Goal: Book appointment/travel/reservation

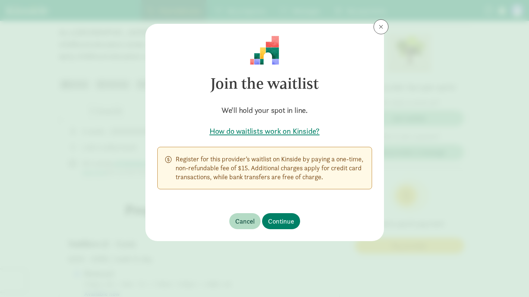
scroll to position [191, 0]
click at [282, 220] on span "Continue" at bounding box center [281, 221] width 26 height 10
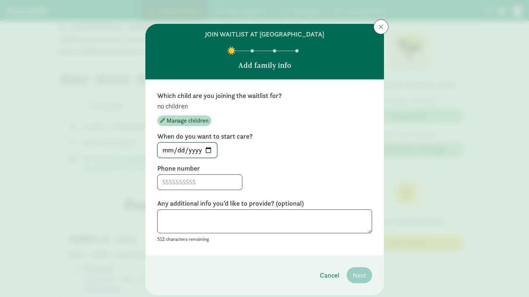
click at [209, 149] on input "[DATE]" at bounding box center [187, 150] width 59 height 15
type input "[DATE]"
click at [203, 182] on input at bounding box center [200, 182] width 84 height 15
type input "7245101291"
click at [292, 182] on div "7245101291" at bounding box center [264, 183] width 215 height 16
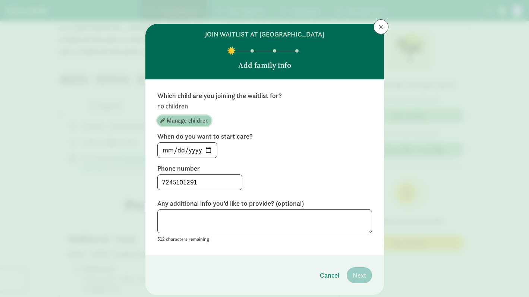
click at [186, 125] on button "Manage children" at bounding box center [184, 121] width 54 height 10
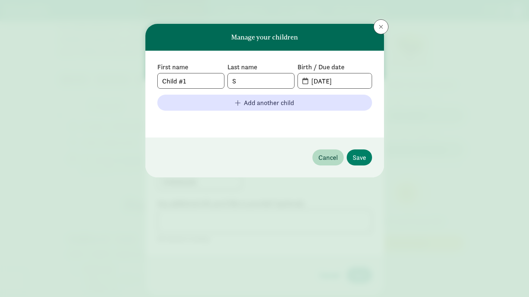
click at [201, 89] on div "First name Child #1 Last name S Birth / Due date [DATE] Add another child" at bounding box center [264, 94] width 215 height 63
click at [201, 84] on input "Child #1" at bounding box center [191, 80] width 66 height 15
type input "[PERSON_NAME]"
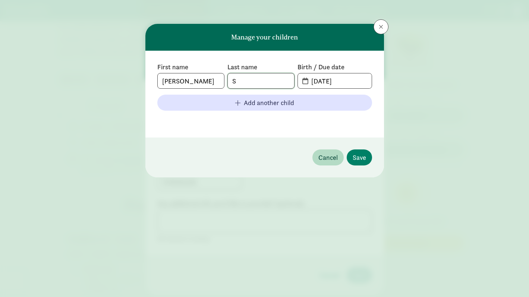
click at [254, 75] on input "S" at bounding box center [261, 80] width 66 height 15
click at [255, 80] on input "S" at bounding box center [261, 80] width 66 height 15
type input "[PERSON_NAME]"
click at [302, 84] on span "[DATE]" at bounding box center [334, 80] width 73 height 15
click at [304, 79] on span "[DATE]" at bounding box center [334, 80] width 73 height 15
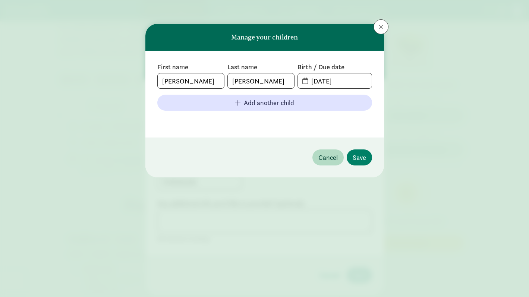
click at [304, 79] on span "[DATE]" at bounding box center [334, 80] width 73 height 15
click at [333, 81] on input "[DATE]" at bounding box center [339, 80] width 65 height 15
drag, startPoint x: 348, startPoint y: 82, endPoint x: 296, endPoint y: 78, distance: 52.0
click at [296, 78] on div "First name [PERSON_NAME] Last name [PERSON_NAME] Birth / Due date [DATE]" at bounding box center [264, 76] width 215 height 26
type input "2"
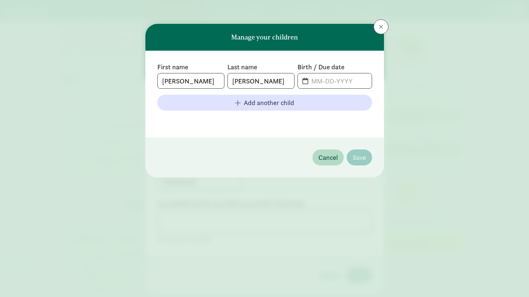
click at [305, 82] on span at bounding box center [334, 80] width 73 height 15
click at [325, 81] on input "text" at bounding box center [339, 80] width 65 height 15
type input "[DATE]"
click at [356, 157] on span "Save" at bounding box center [359, 158] width 13 height 10
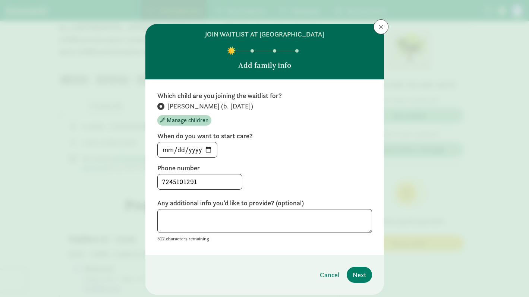
scroll to position [22, 0]
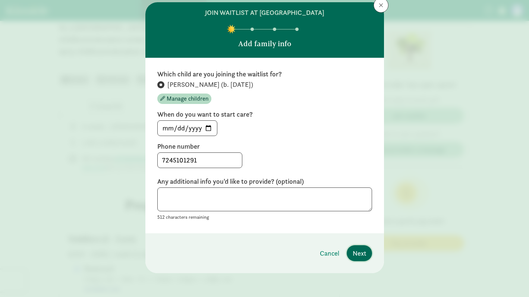
click at [357, 253] on span "Next" at bounding box center [359, 253] width 13 height 10
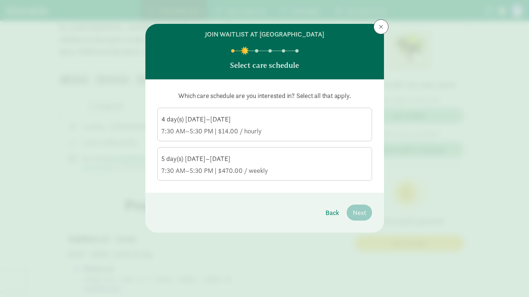
click at [305, 161] on div "5 day(s) [DATE]–[DATE]" at bounding box center [264, 158] width 207 height 9
click at [0, 0] on input "5 day(s) [DATE]–[DATE] 7:30 AM–5:30 PM | $470.00 / weekly" at bounding box center [0, 0] width 0 height 0
click at [364, 215] on span "Next" at bounding box center [359, 213] width 13 height 10
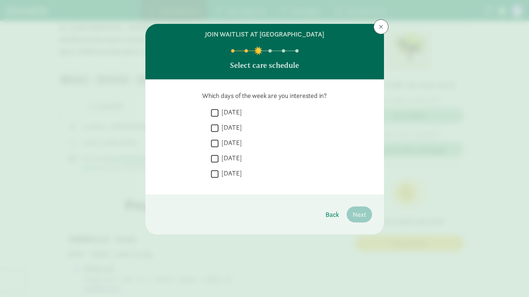
click at [239, 111] on label "[DATE]" at bounding box center [230, 112] width 23 height 9
click at [219, 111] on input "[DATE]" at bounding box center [214, 113] width 7 height 10
checkbox input "true"
click at [239, 123] on label "[DATE]" at bounding box center [230, 127] width 23 height 9
click at [219, 123] on input "[DATE]" at bounding box center [214, 128] width 7 height 10
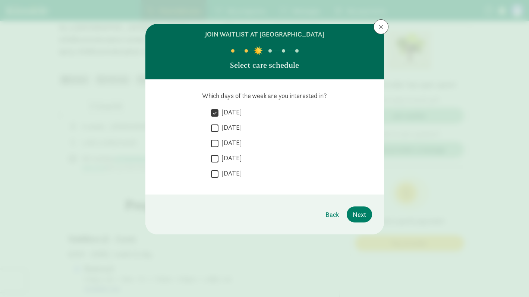
checkbox input "true"
click at [239, 139] on label "[DATE]" at bounding box center [230, 142] width 23 height 9
click at [219, 139] on input "[DATE]" at bounding box center [214, 143] width 7 height 10
checkbox input "true"
click at [237, 162] on label "[DATE]" at bounding box center [230, 158] width 23 height 9
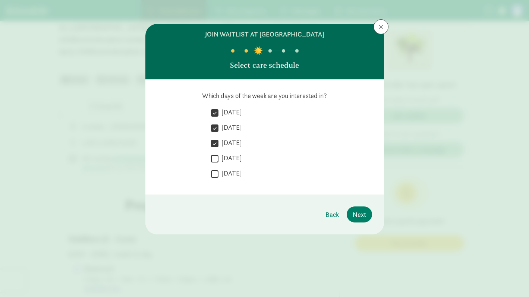
click at [219, 162] on input "[DATE]" at bounding box center [214, 159] width 7 height 10
checkbox input "true"
click at [236, 172] on label "[DATE]" at bounding box center [230, 173] width 23 height 9
click at [219, 172] on input "[DATE]" at bounding box center [214, 174] width 7 height 10
checkbox input "true"
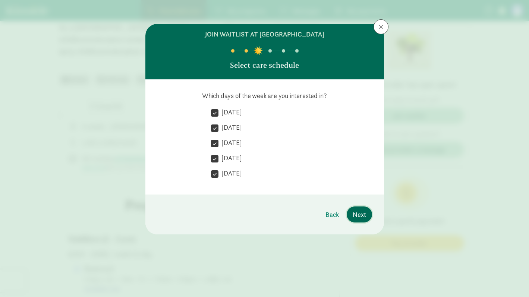
click at [358, 209] on button "Next" at bounding box center [359, 215] width 25 height 16
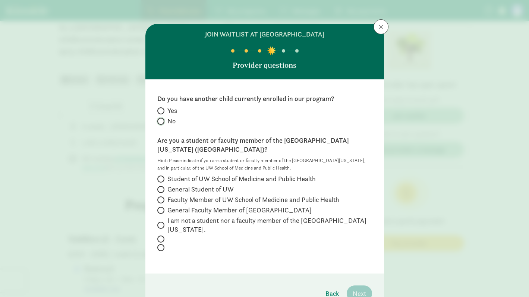
click at [161, 120] on input "No" at bounding box center [159, 121] width 5 height 5
radio input "true"
click at [189, 195] on span "Faculty Member of UW School of Medicine and Public Health" at bounding box center [253, 199] width 172 height 9
click at [162, 198] on input "Faculty Member of UW School of Medicine and Public Health" at bounding box center [159, 200] width 5 height 5
radio input "true"
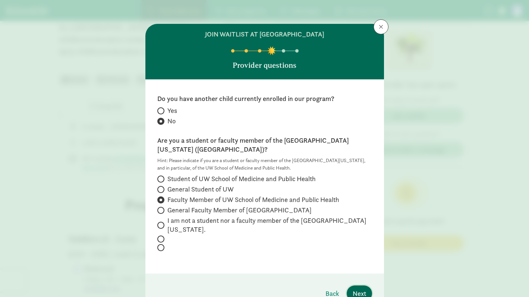
click at [364, 289] on span "Next" at bounding box center [359, 294] width 13 height 10
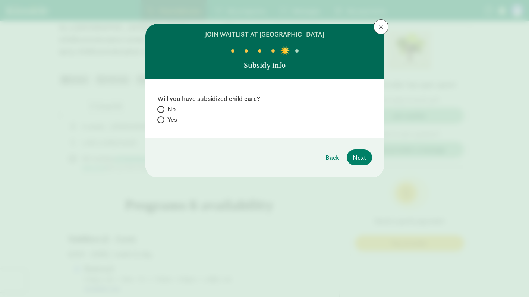
click at [164, 115] on label "No" at bounding box center [264, 119] width 215 height 9
click at [162, 112] on input "No" at bounding box center [159, 109] width 5 height 5
radio input "true"
click at [361, 160] on span "Next" at bounding box center [359, 158] width 13 height 10
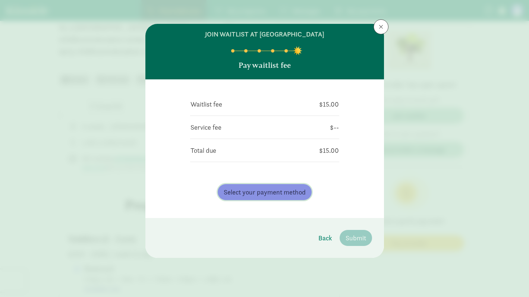
click at [299, 193] on span "Select your payment method" at bounding box center [265, 192] width 82 height 10
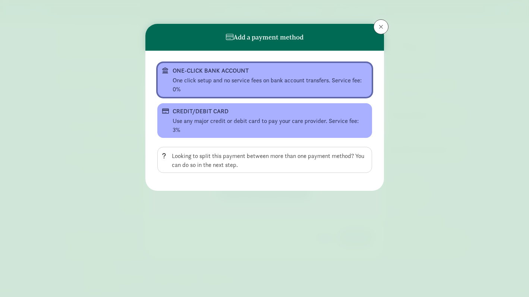
click at [298, 87] on div "One click setup and no service fees on bank account transfers. Service fee: 0%" at bounding box center [270, 85] width 195 height 18
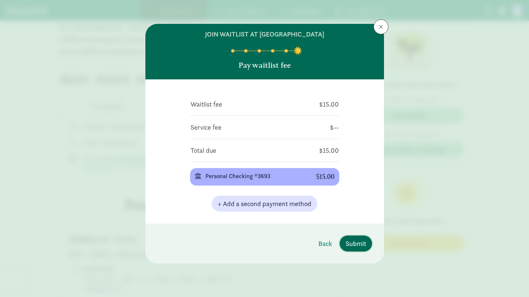
click at [368, 242] on button "Submit" at bounding box center [356, 244] width 32 height 16
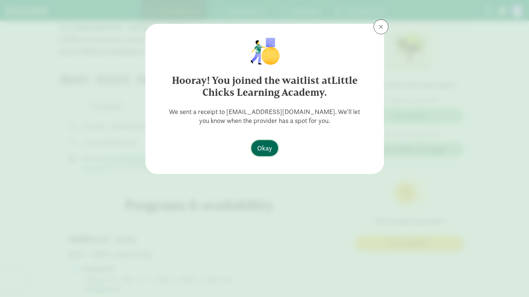
click at [265, 149] on span "Okay" at bounding box center [264, 148] width 15 height 10
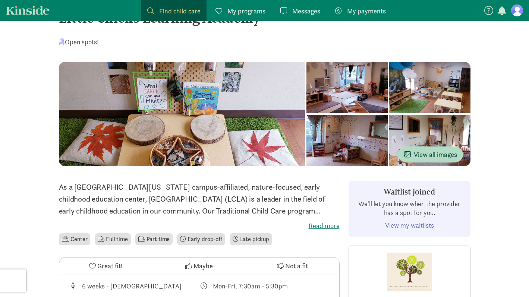
scroll to position [25, 0]
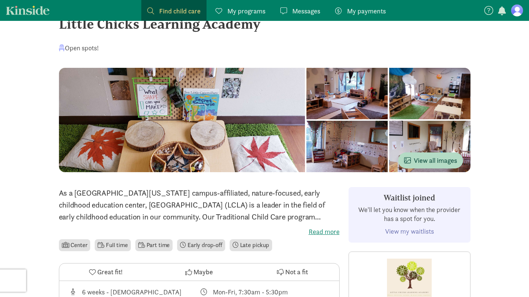
click at [307, 97] on div at bounding box center [347, 93] width 81 height 51
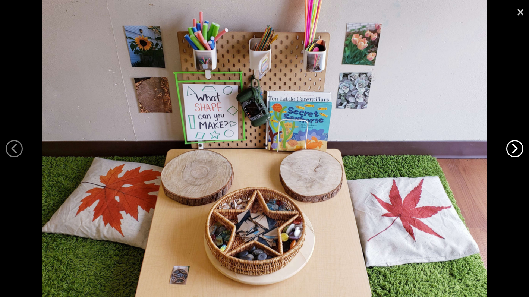
click at [512, 155] on link "›" at bounding box center [514, 148] width 17 height 17
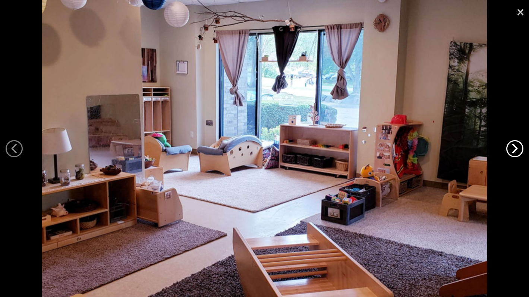
click at [512, 157] on link "›" at bounding box center [514, 148] width 17 height 17
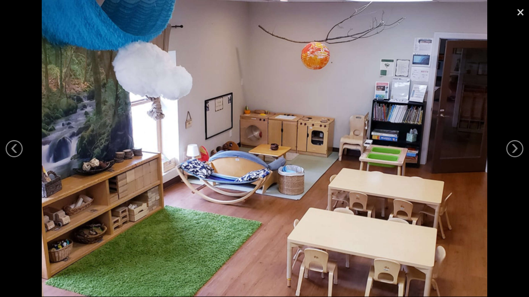
click at [512, 158] on div at bounding box center [264, 148] width 529 height 297
click at [515, 156] on link "›" at bounding box center [514, 148] width 17 height 17
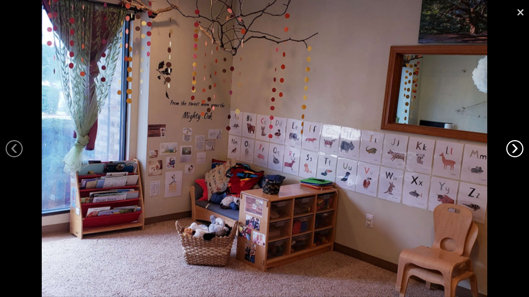
click at [515, 157] on link "›" at bounding box center [514, 148] width 17 height 17
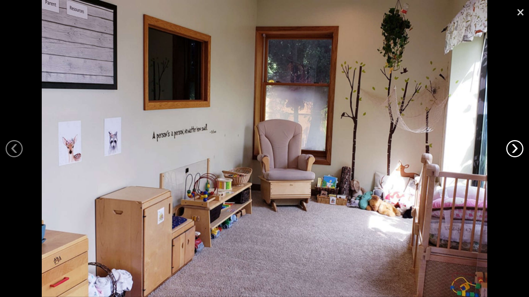
click at [515, 157] on link "›" at bounding box center [514, 148] width 17 height 17
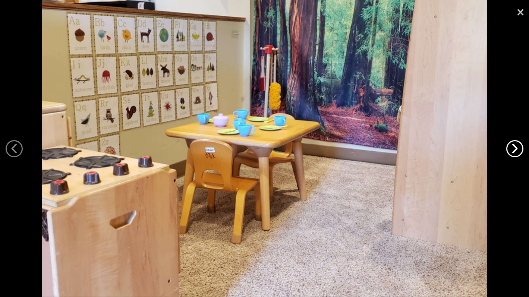
click at [515, 157] on link "›" at bounding box center [514, 148] width 17 height 17
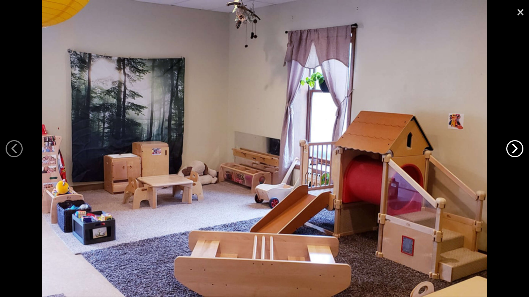
click at [515, 157] on link "›" at bounding box center [514, 148] width 17 height 17
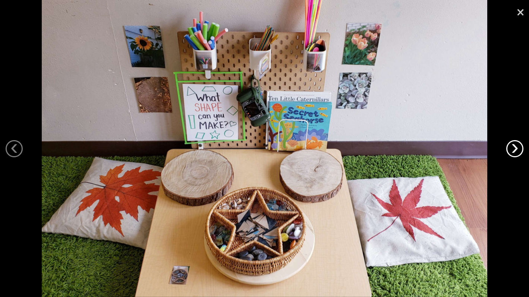
click at [515, 157] on link "›" at bounding box center [514, 148] width 17 height 17
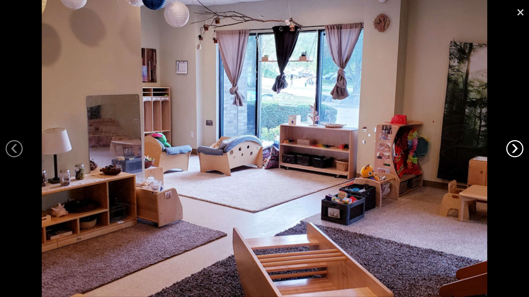
click at [515, 157] on link "›" at bounding box center [514, 148] width 17 height 17
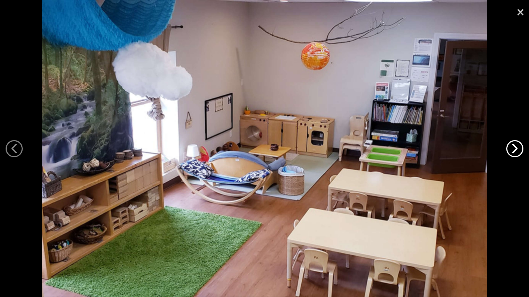
click at [515, 157] on link "›" at bounding box center [514, 148] width 17 height 17
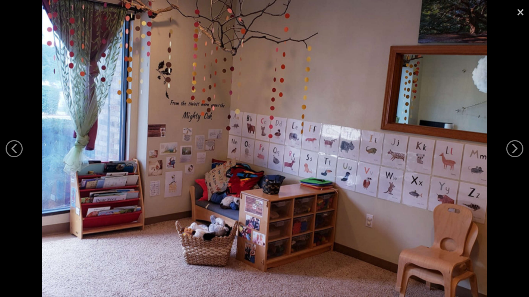
click at [521, 15] on link "×" at bounding box center [520, 11] width 17 height 22
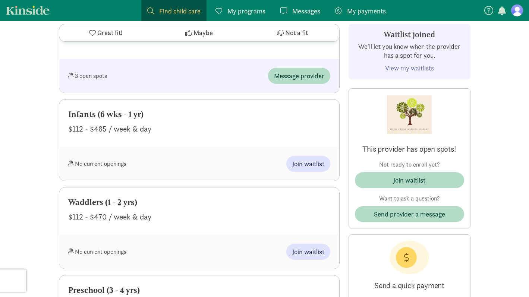
scroll to position [515, 0]
